Goal: Information Seeking & Learning: Understand process/instructions

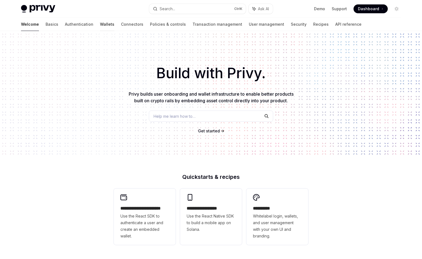
click at [100, 24] on link "Wallets" at bounding box center [107, 24] width 14 height 13
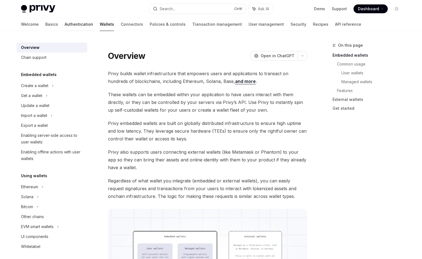
click at [65, 25] on link "Authentication" at bounding box center [79, 24] width 28 height 13
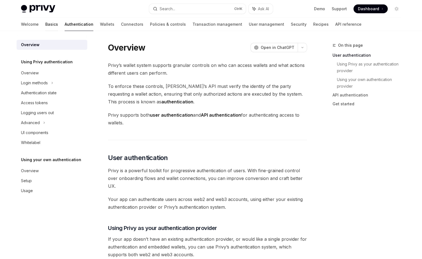
click at [45, 24] on link "Basics" at bounding box center [51, 24] width 13 height 13
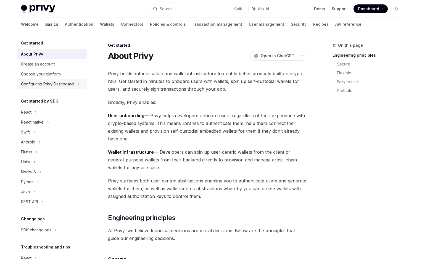
click at [64, 84] on div "Configuring Privy Dashboard" at bounding box center [47, 84] width 53 height 7
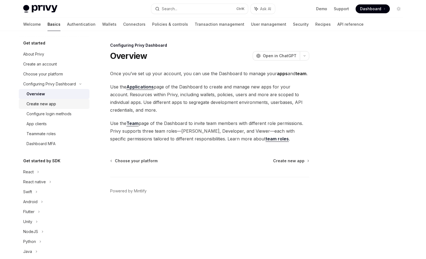
click at [67, 102] on div "Create new app" at bounding box center [57, 104] width 60 height 7
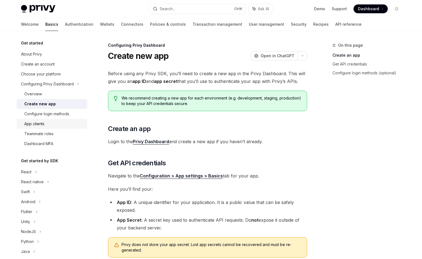
click at [43, 126] on div "App clients" at bounding box center [34, 123] width 20 height 7
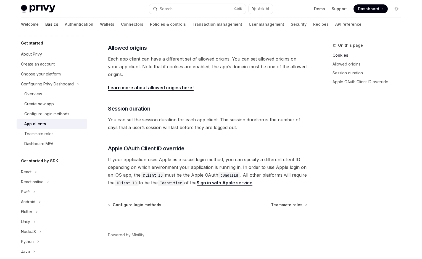
scroll to position [183, 0]
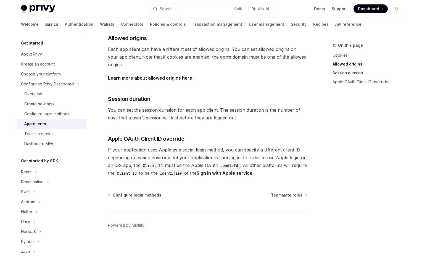
click at [339, 74] on link "Session duration" at bounding box center [368, 72] width 73 height 9
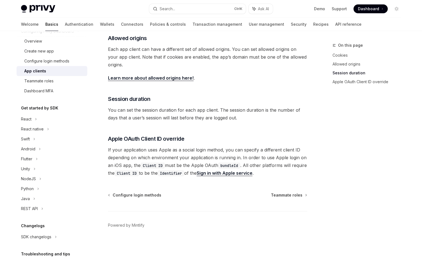
scroll to position [55, 0]
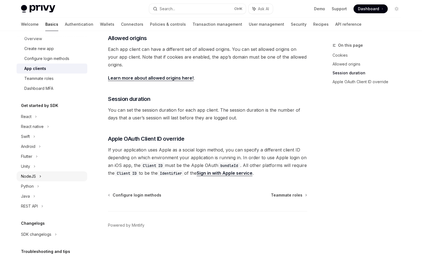
click at [39, 175] on icon at bounding box center [40, 176] width 2 height 7
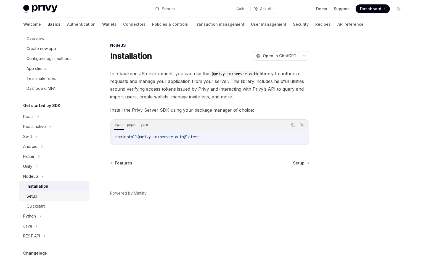
click at [59, 196] on div "Setup" at bounding box center [57, 196] width 60 height 7
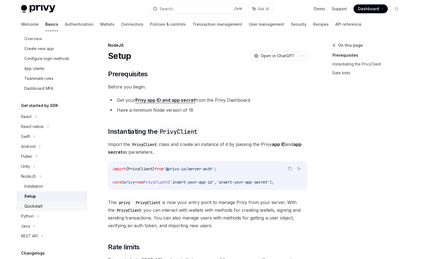
click at [56, 205] on div "Quickstart" at bounding box center [54, 206] width 60 height 7
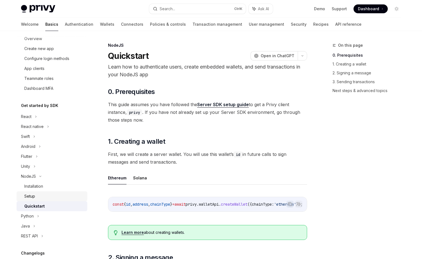
click at [54, 198] on div "Setup" at bounding box center [54, 196] width 60 height 7
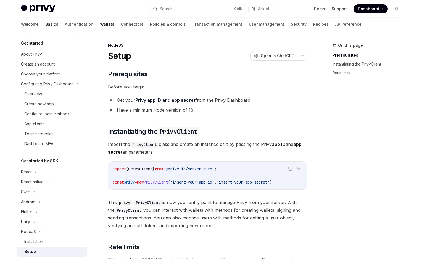
click at [100, 22] on link "Wallets" at bounding box center [107, 24] width 14 height 13
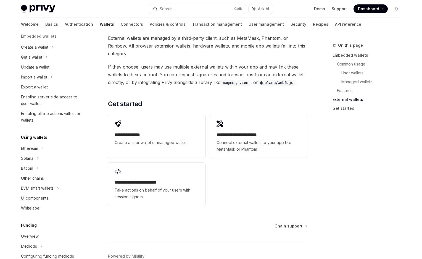
scroll to position [110, 0]
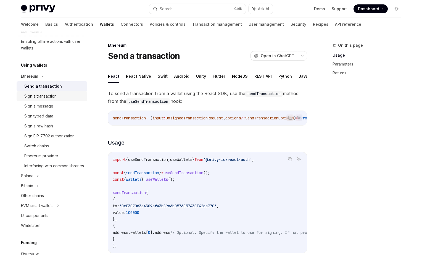
click at [54, 97] on div "Sign a transaction" at bounding box center [40, 96] width 32 height 7
type textarea "*"
